Goal: Information Seeking & Learning: Learn about a topic

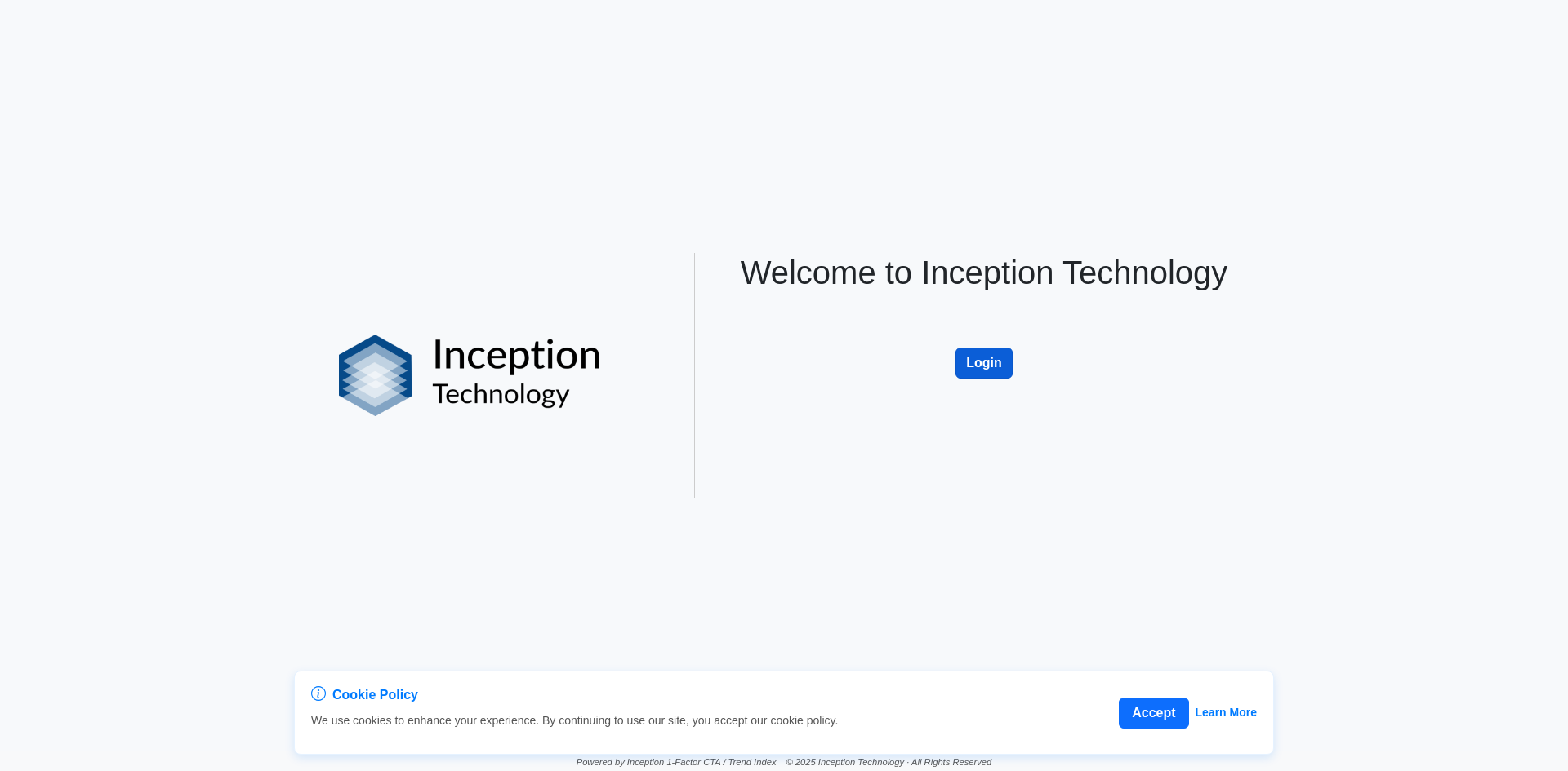
click at [1004, 366] on button "Login" at bounding box center [984, 363] width 57 height 31
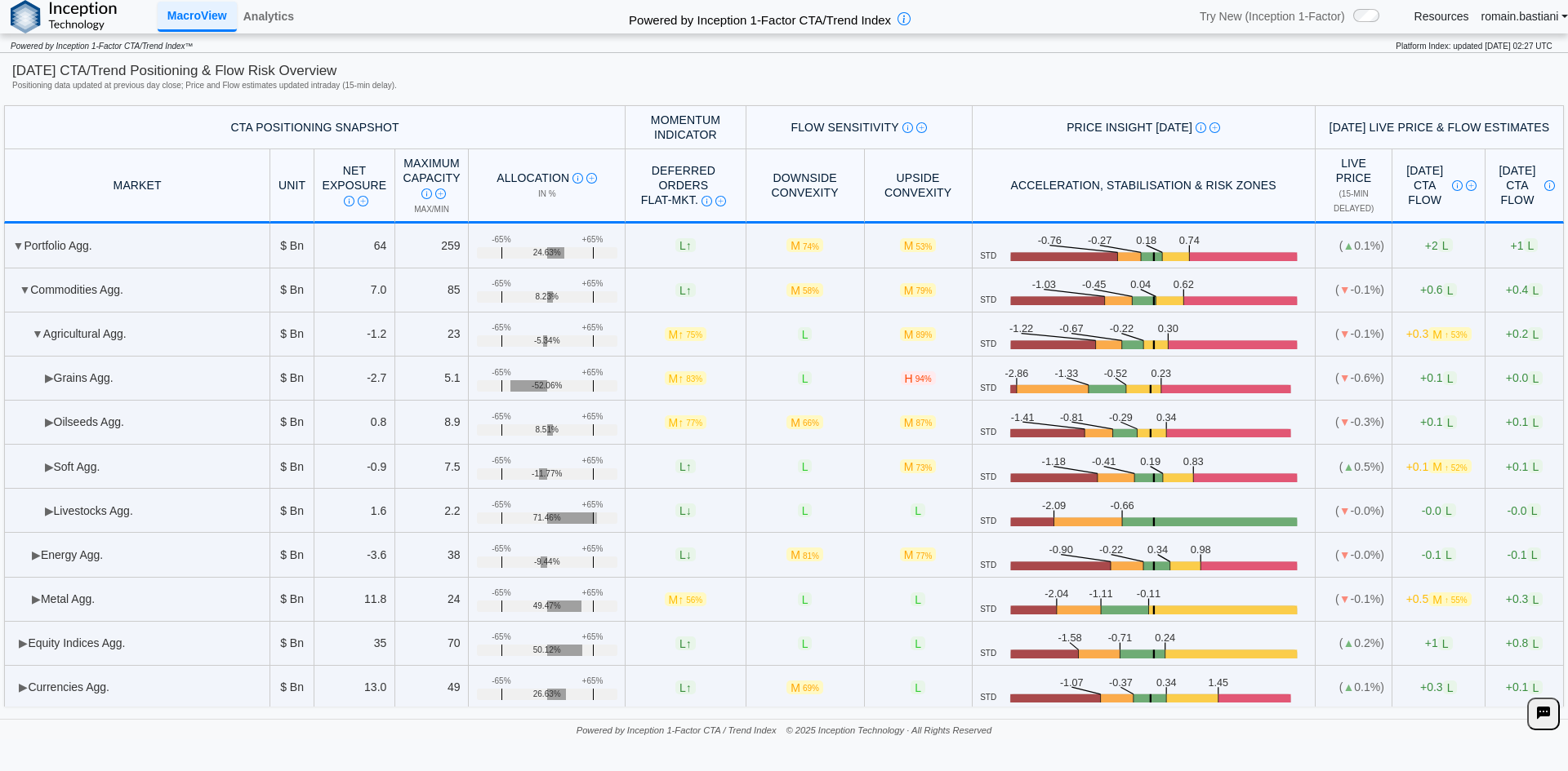
click at [1493, 17] on link "romain.bastiani" at bounding box center [1524, 15] width 87 height 14
click at [288, 14] on link "Analytics" at bounding box center [268, 16] width 64 height 28
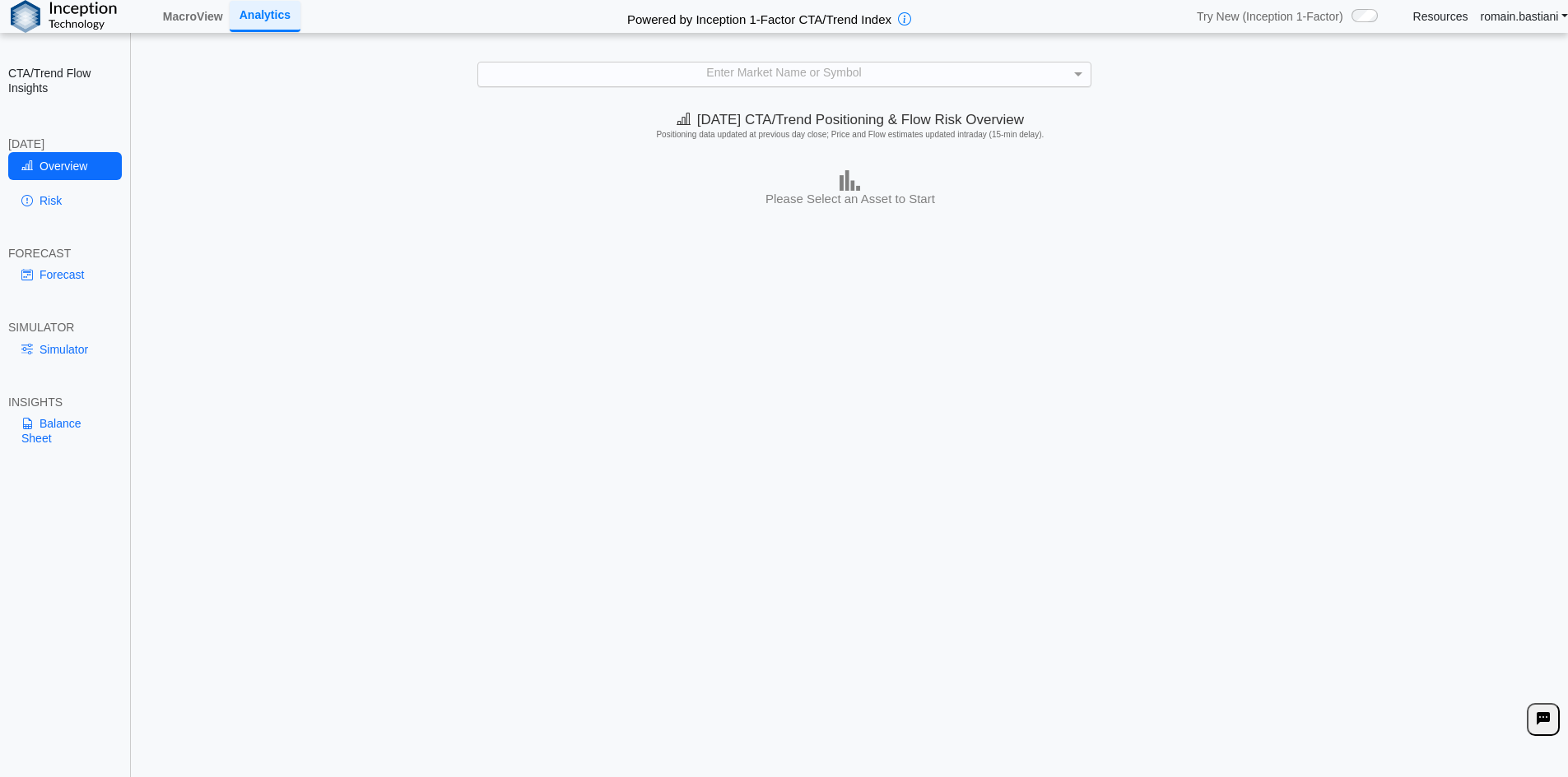
click at [813, 72] on div "Enter Market Name or Symbol" at bounding box center [784, 74] width 613 height 23
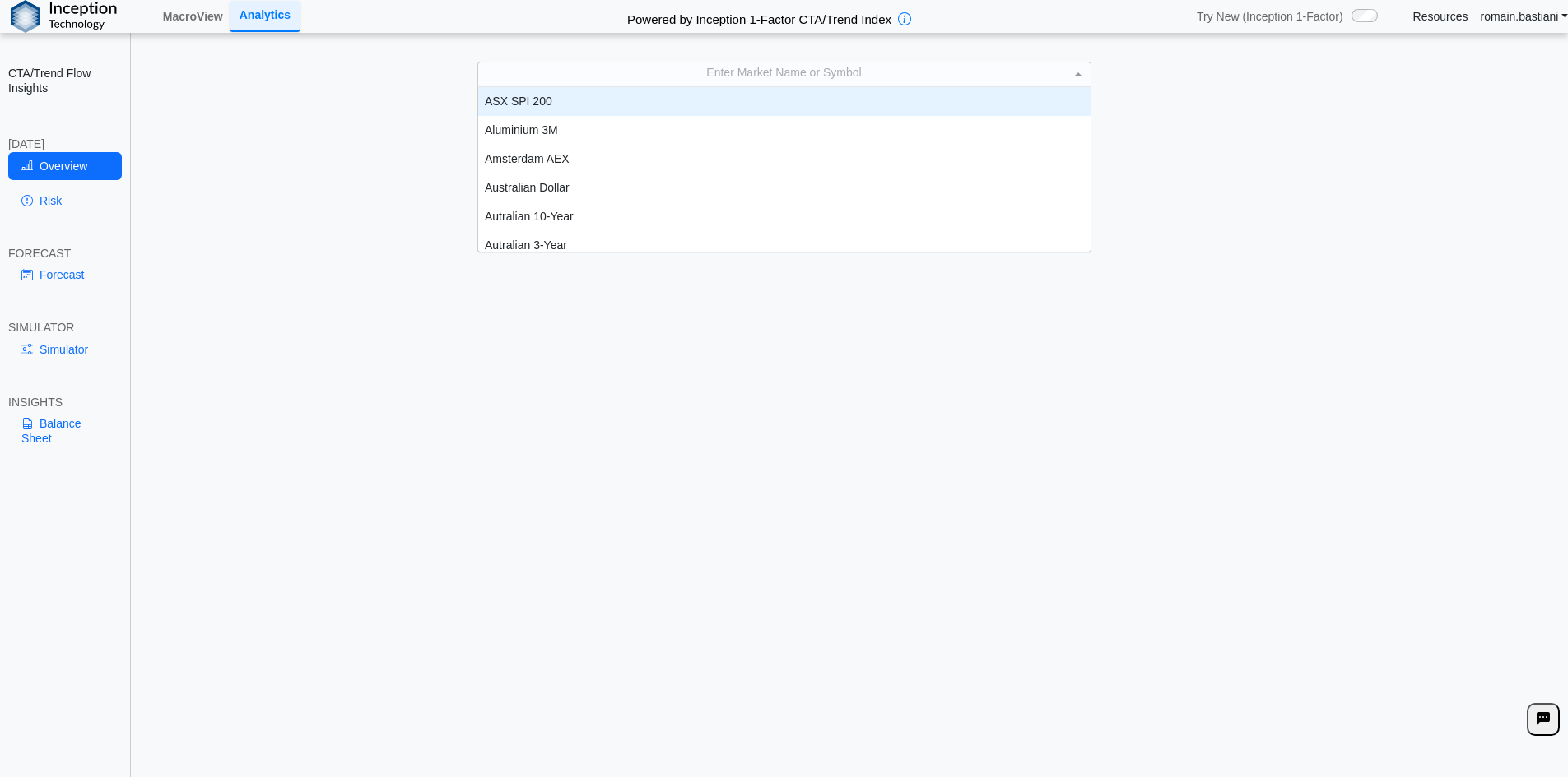
scroll to position [13, 13]
type input "****"
click at [609, 105] on div "Corn" at bounding box center [784, 102] width 613 height 29
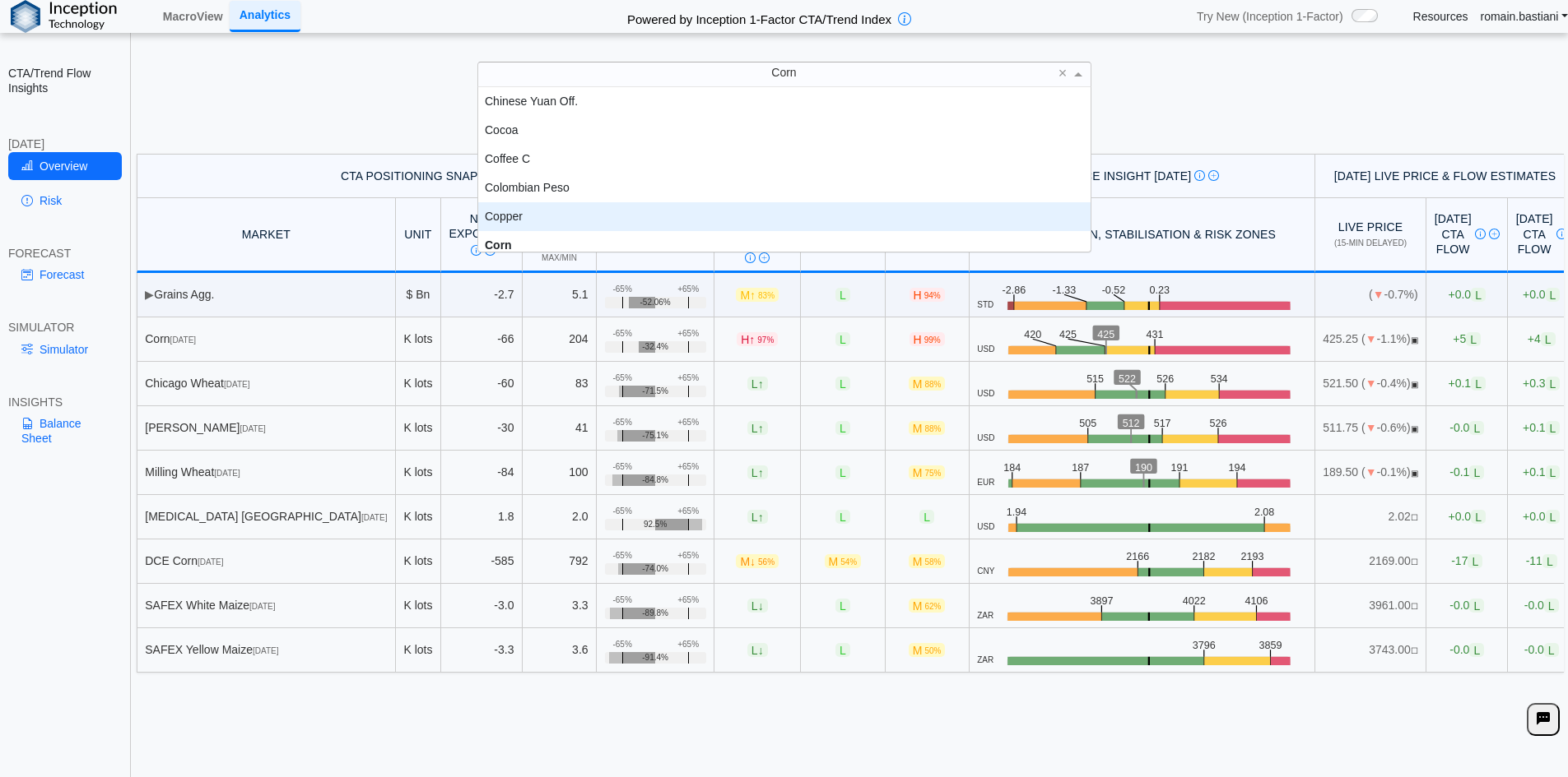
scroll to position [584, 0]
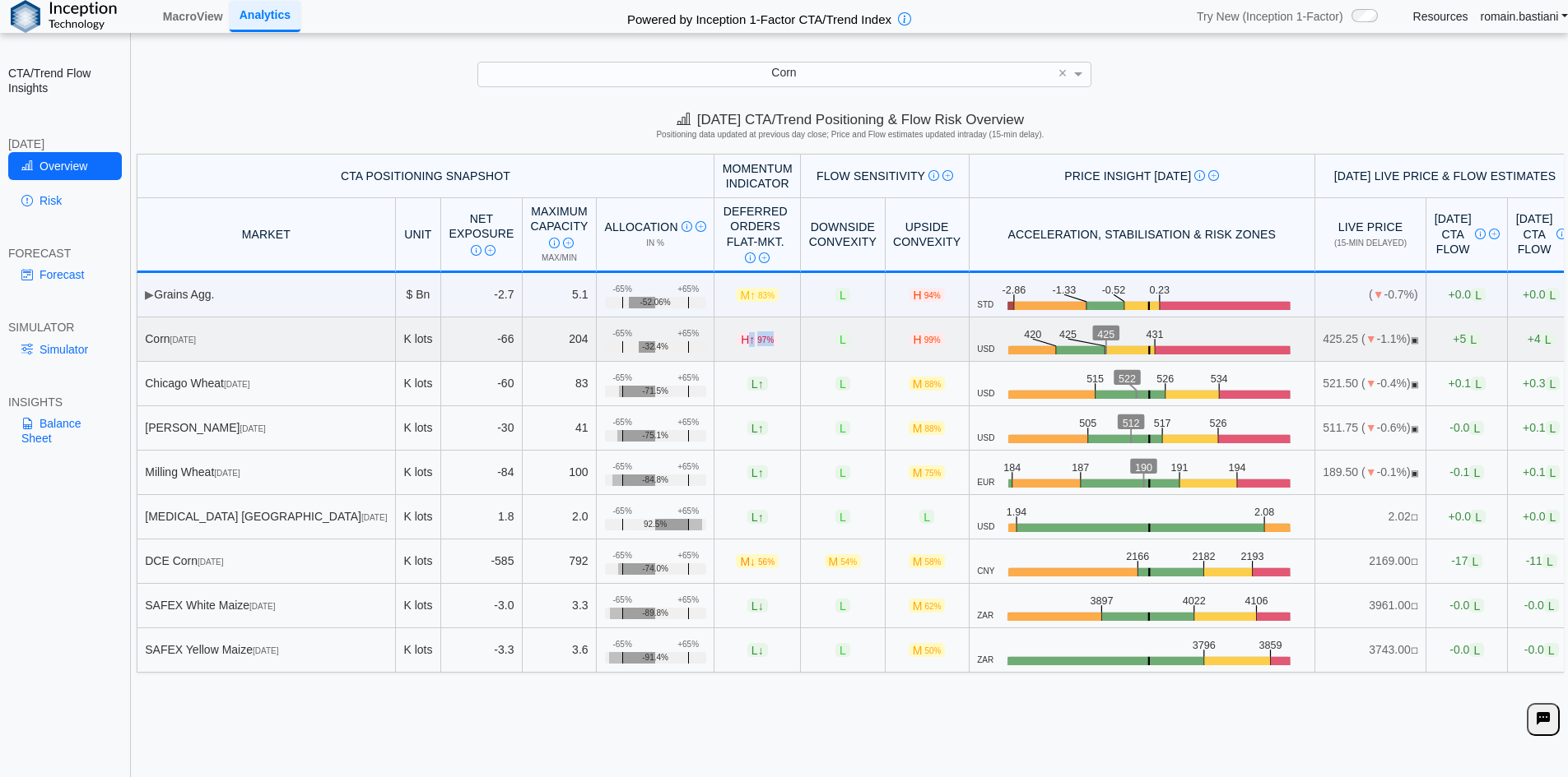
drag, startPoint x: 693, startPoint y: 337, endPoint x: 724, endPoint y: 349, distance: 33.2
click at [724, 349] on td "H ↑ 97%" at bounding box center [758, 340] width 87 height 44
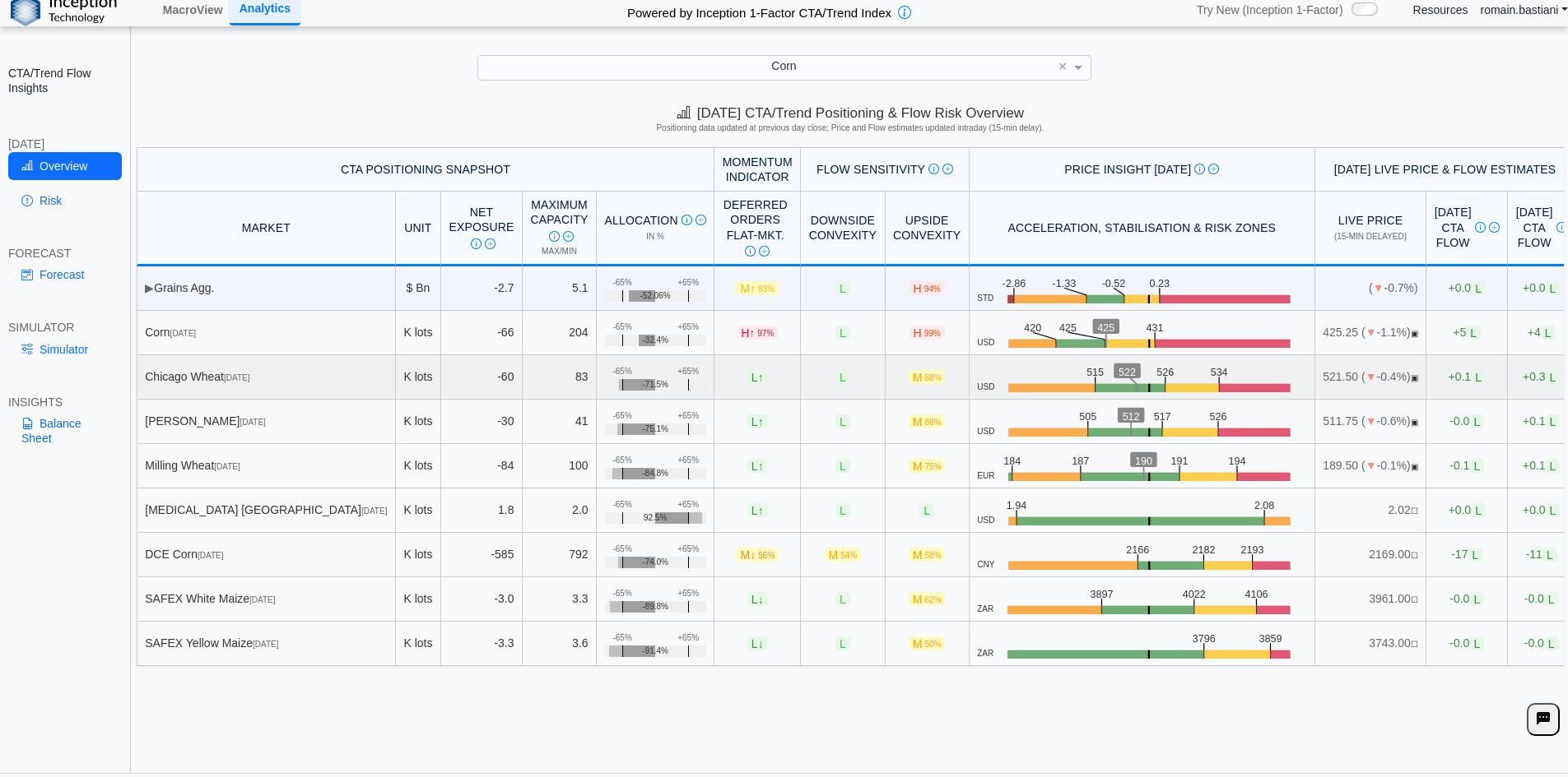
scroll to position [0, 0]
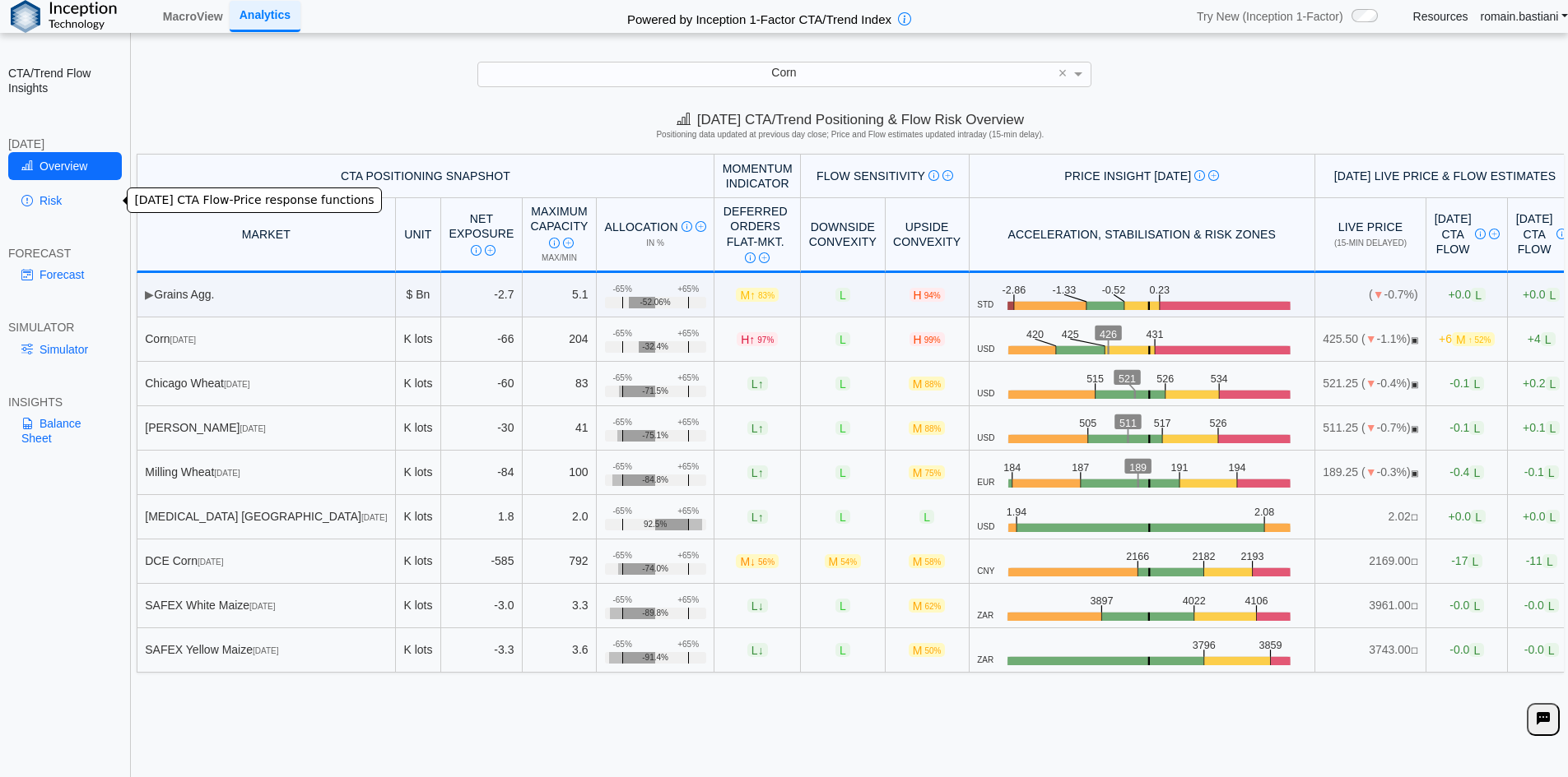
click at [64, 195] on link "Risk" at bounding box center [65, 200] width 114 height 28
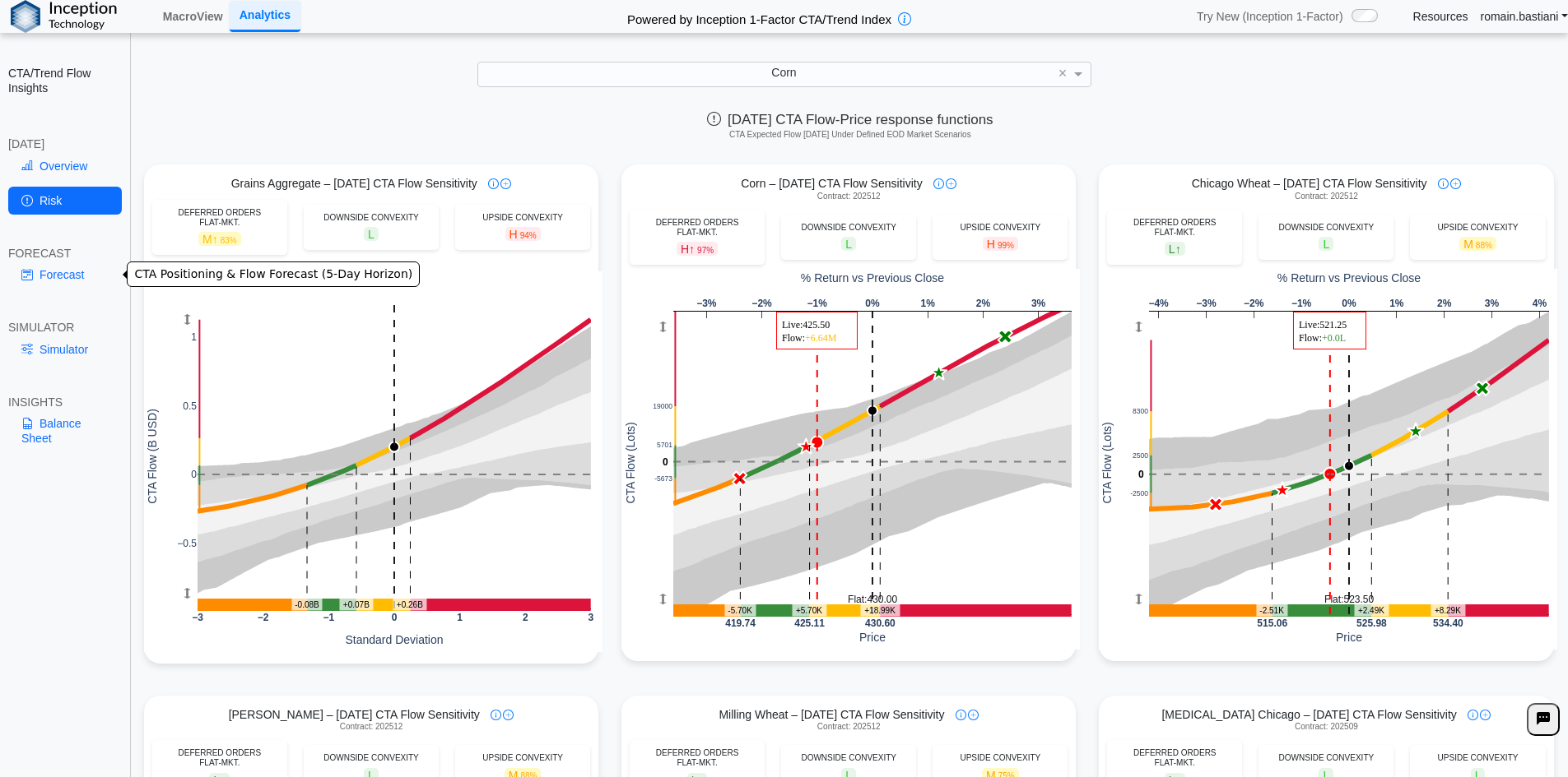
click at [57, 269] on link "Forecast" at bounding box center [65, 274] width 114 height 28
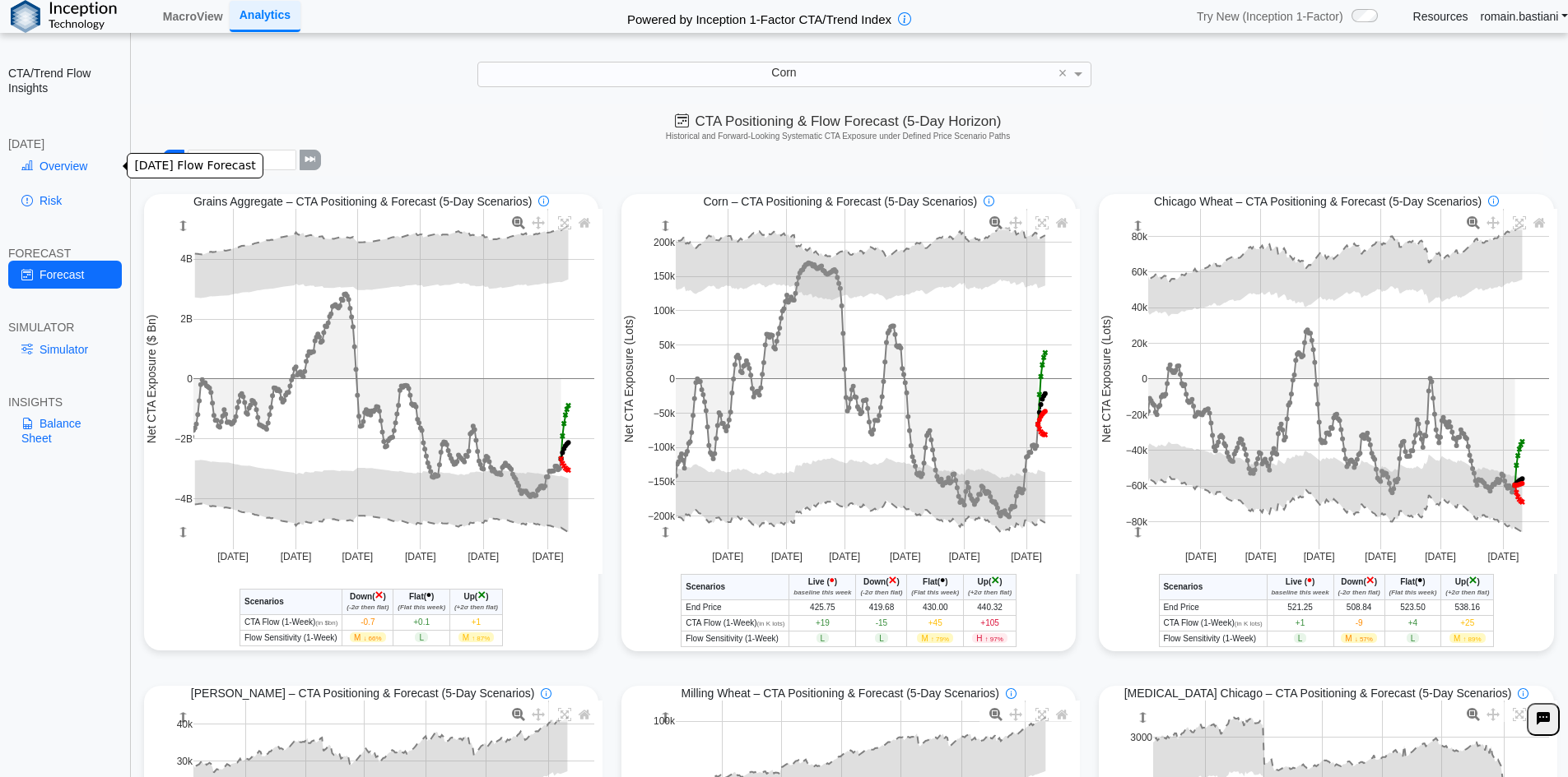
click at [54, 163] on link "Overview" at bounding box center [65, 166] width 114 height 28
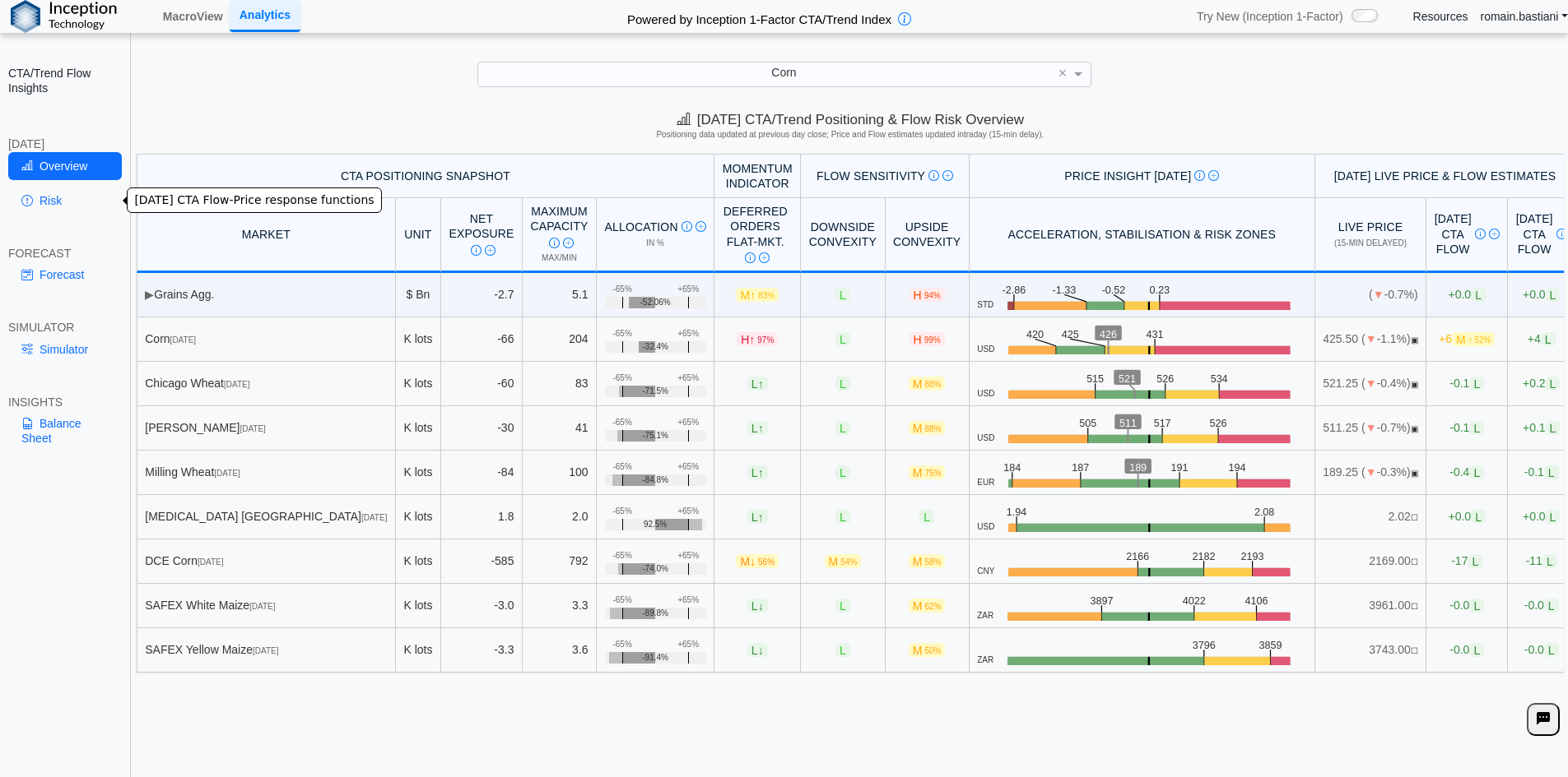
click at [30, 192] on link "Risk" at bounding box center [65, 200] width 114 height 28
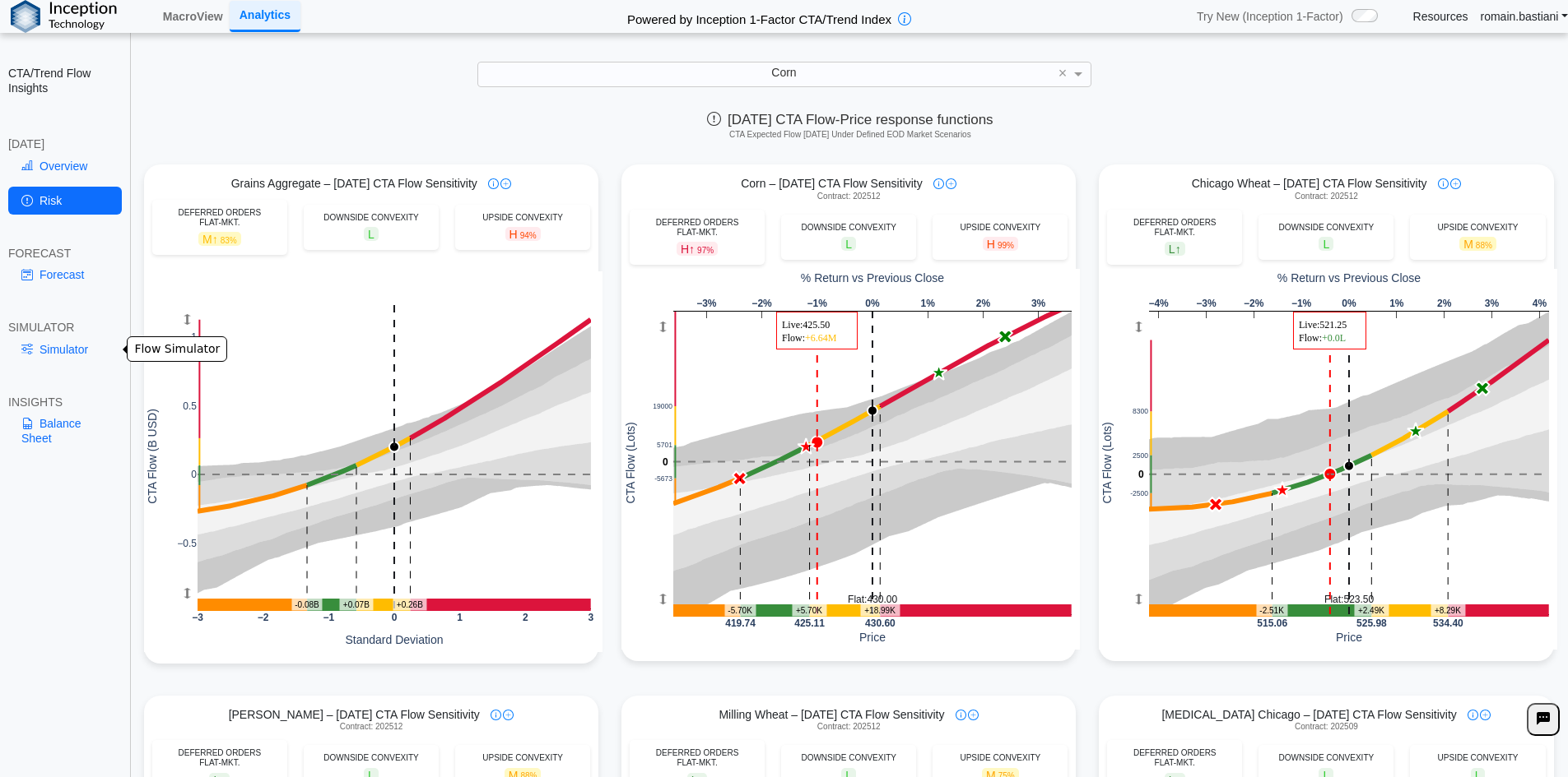
click at [82, 342] on link "Simulator" at bounding box center [65, 350] width 114 height 28
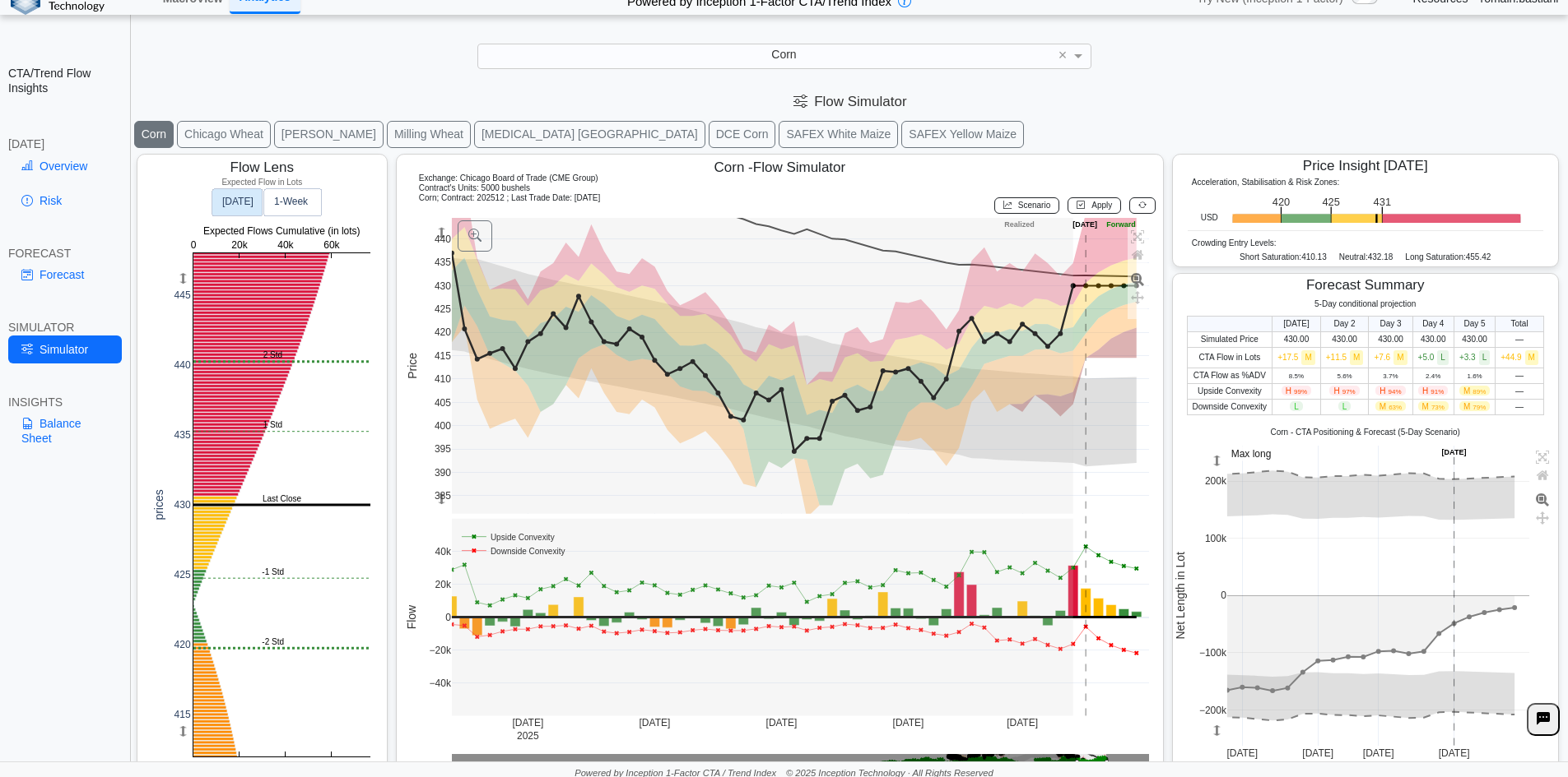
scroll to position [23, 0]
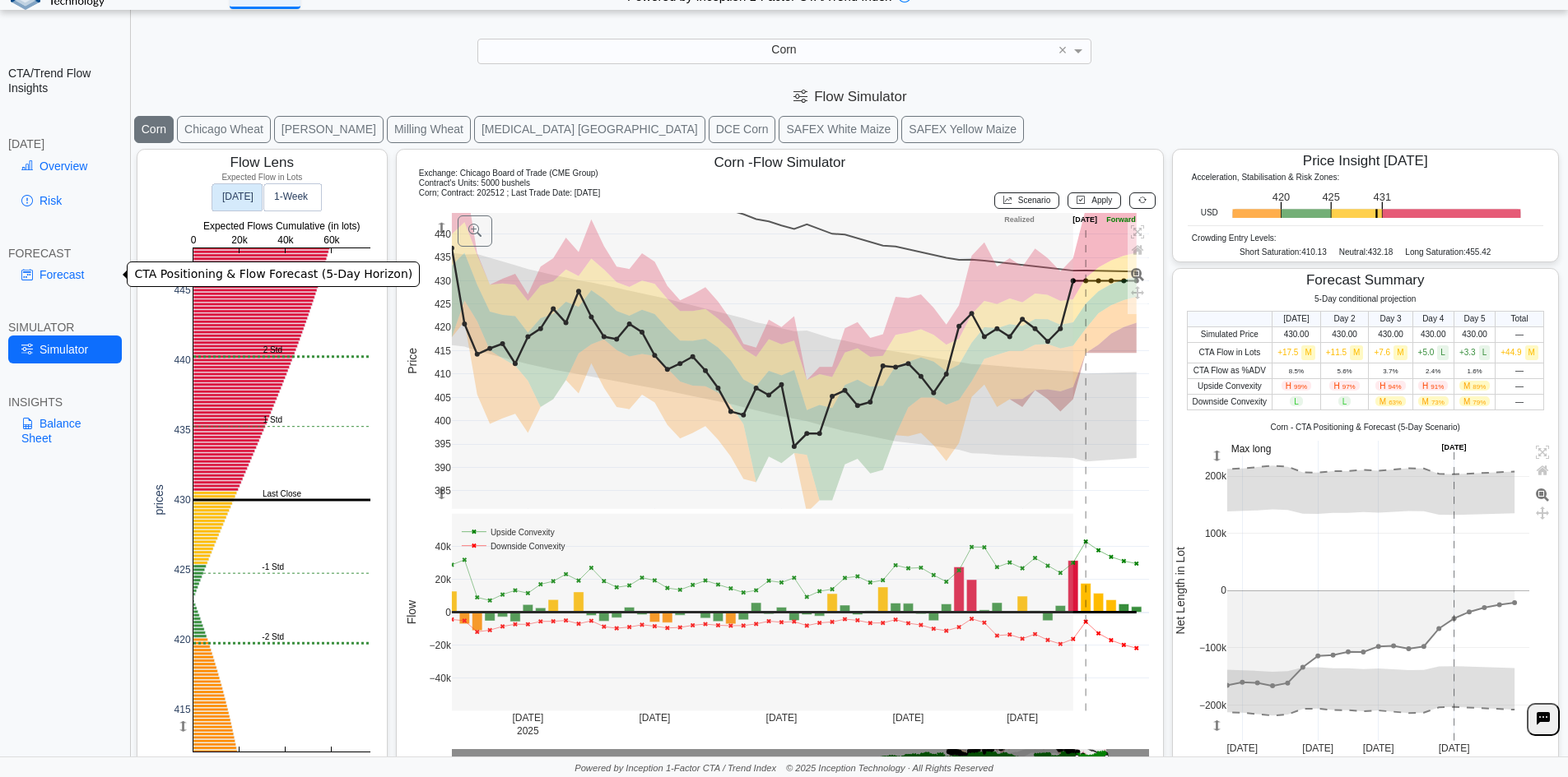
click at [68, 277] on link "Forecast" at bounding box center [65, 274] width 114 height 28
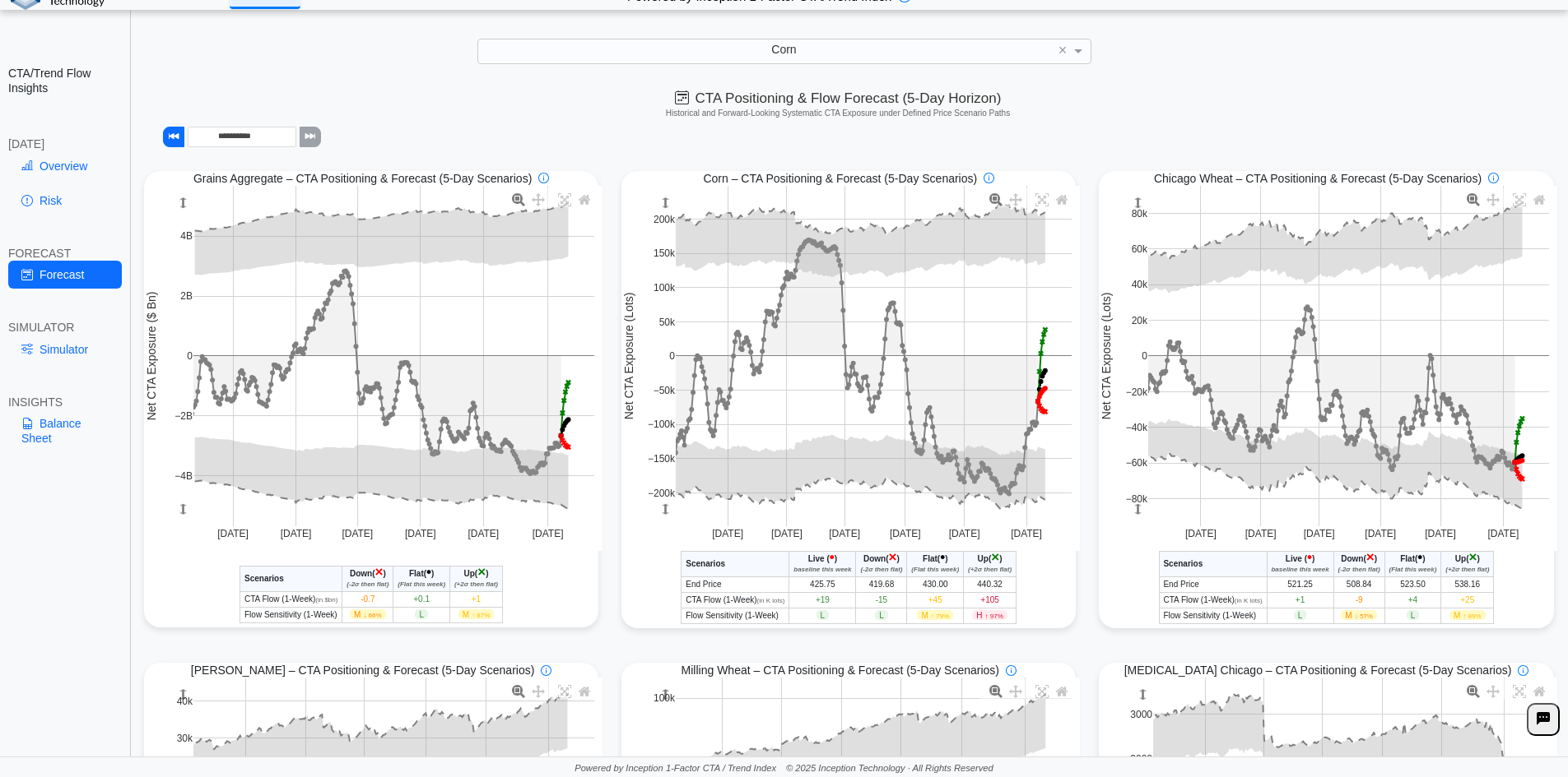
click at [48, 184] on div "Overview Risk" at bounding box center [65, 187] width 114 height 69
click at [53, 193] on link "Risk" at bounding box center [65, 200] width 114 height 28
click at [56, 206] on link "Risk" at bounding box center [65, 200] width 114 height 28
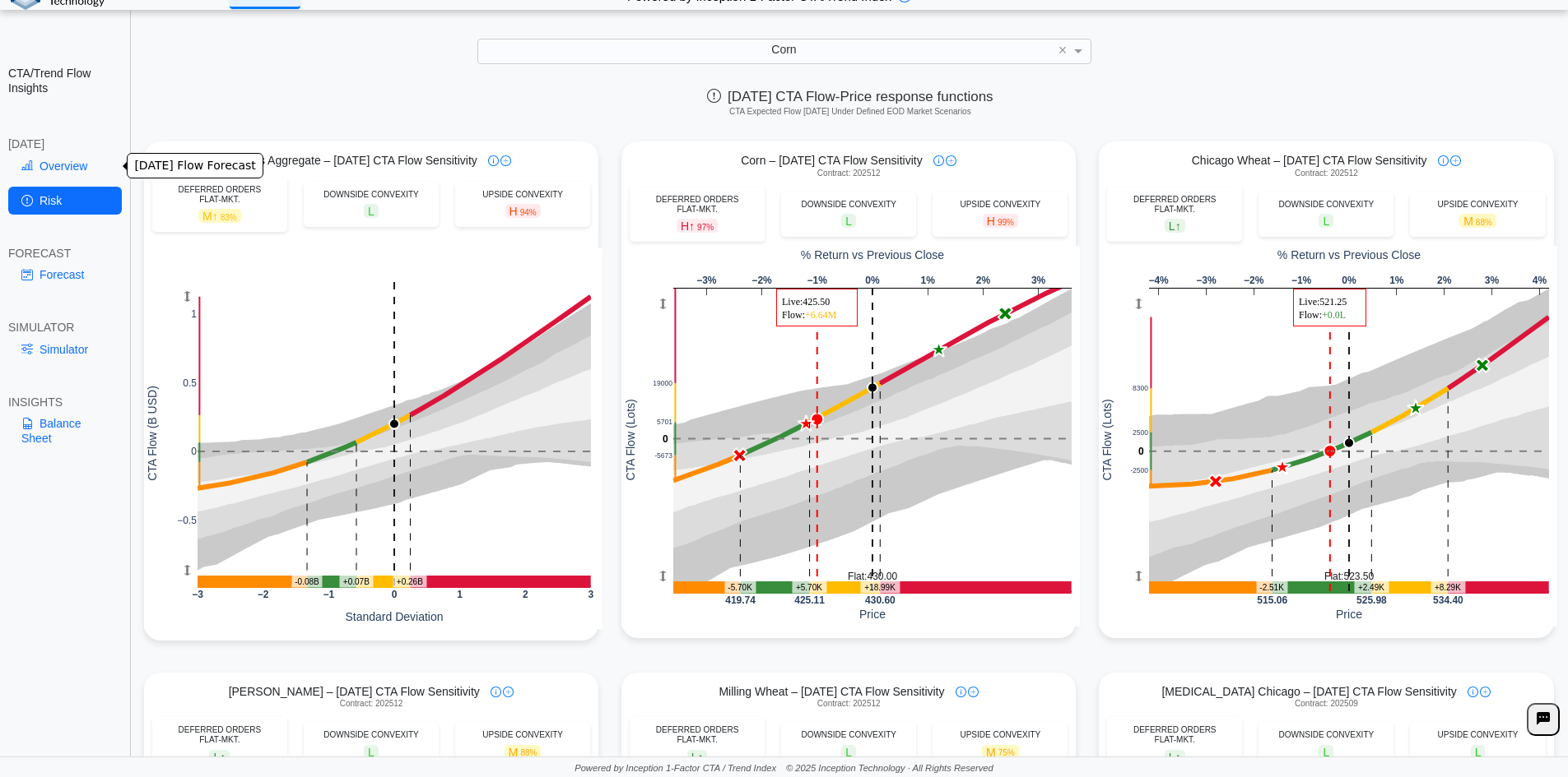
click at [87, 175] on link "Overview" at bounding box center [65, 166] width 114 height 28
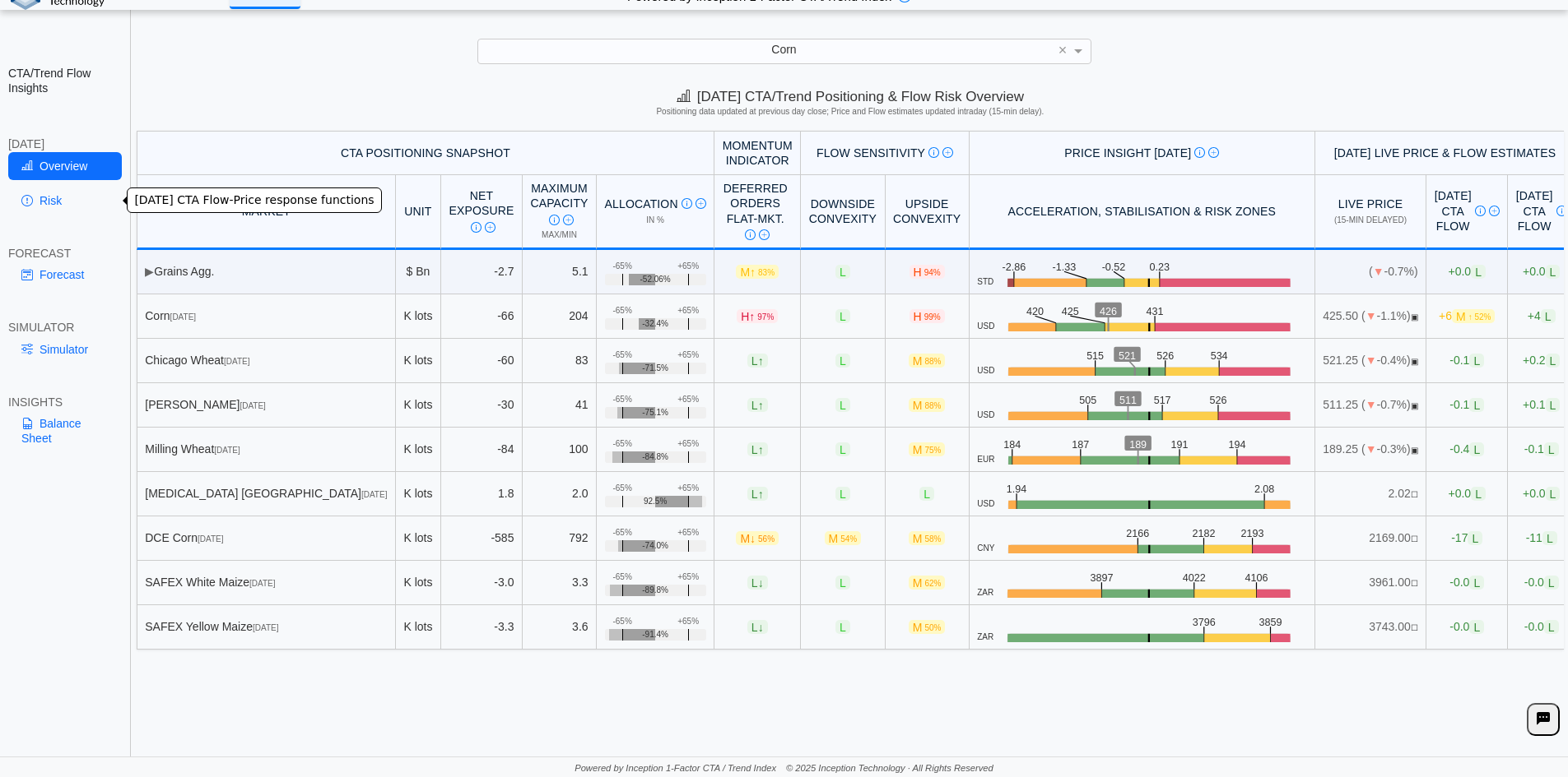
click at [54, 195] on link "Risk" at bounding box center [65, 200] width 114 height 28
